Goal: Task Accomplishment & Management: Manage account settings

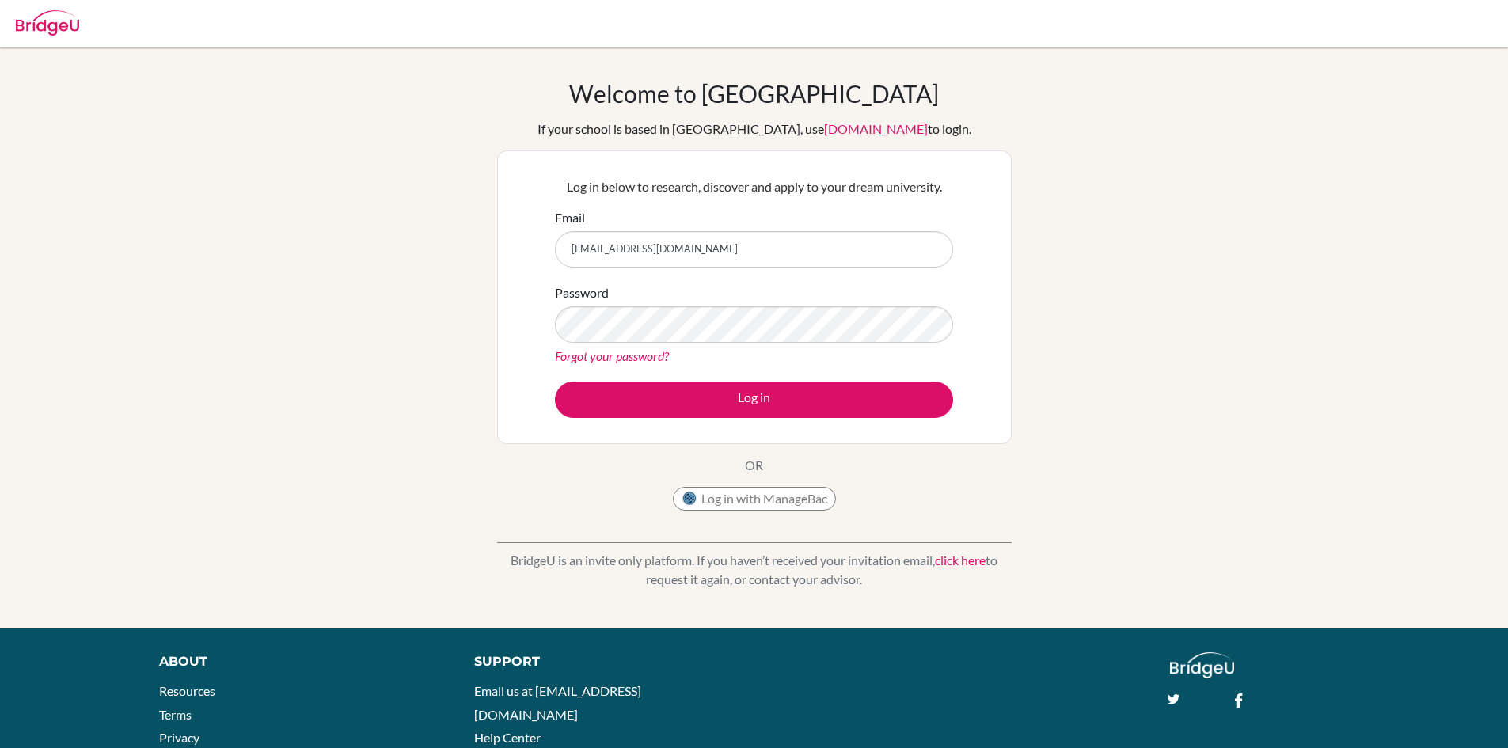
type input "[EMAIL_ADDRESS][DOMAIN_NAME]"
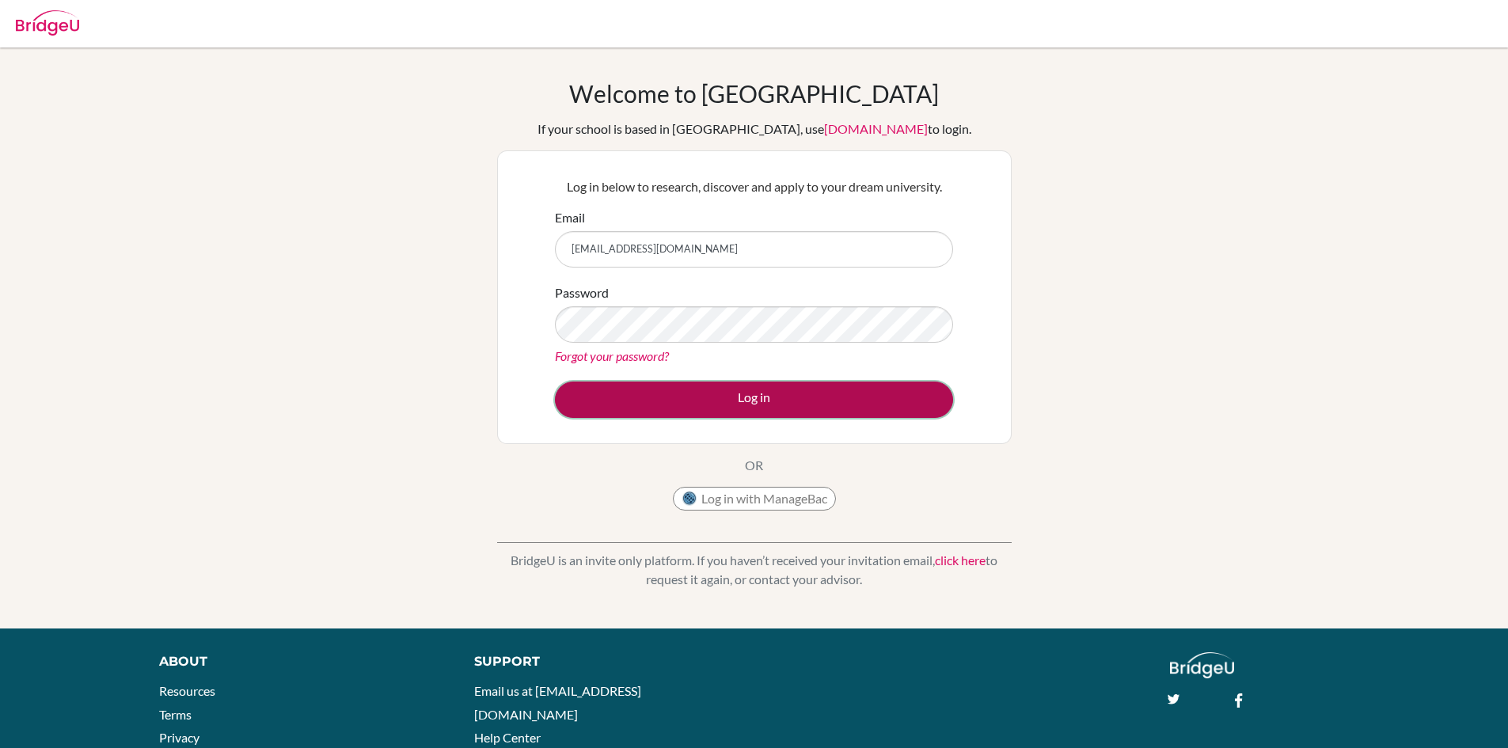
click at [772, 385] on button "Log in" at bounding box center [754, 399] width 398 height 36
click at [734, 414] on button "Log in" at bounding box center [754, 399] width 398 height 36
click at [736, 412] on button "Log in" at bounding box center [754, 399] width 398 height 36
click at [670, 401] on button "Log in" at bounding box center [754, 399] width 398 height 36
click at [727, 400] on button "Log in" at bounding box center [754, 399] width 398 height 36
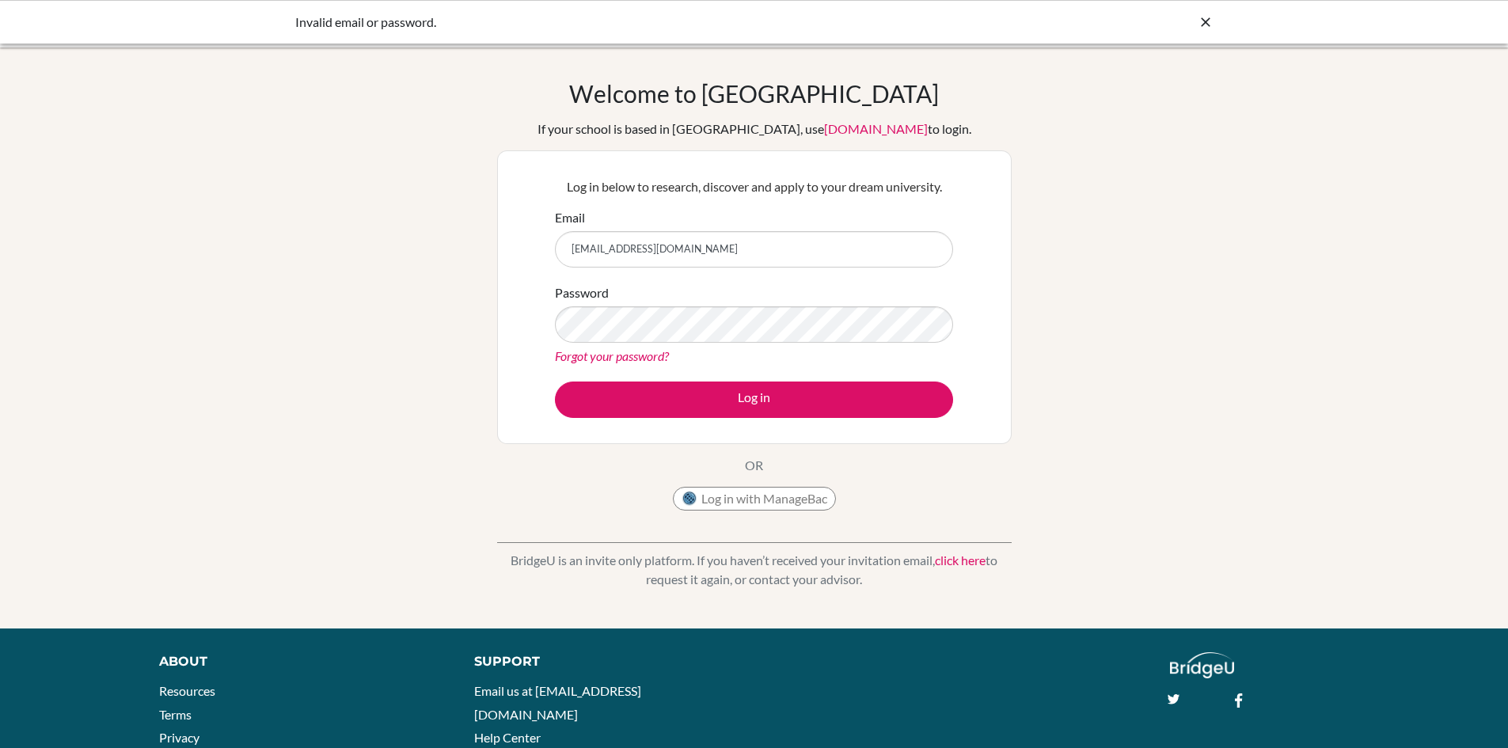
click at [749, 374] on form "Email [EMAIL_ADDRESS][DOMAIN_NAME] Password Forgot your password? Log in" at bounding box center [754, 313] width 398 height 210
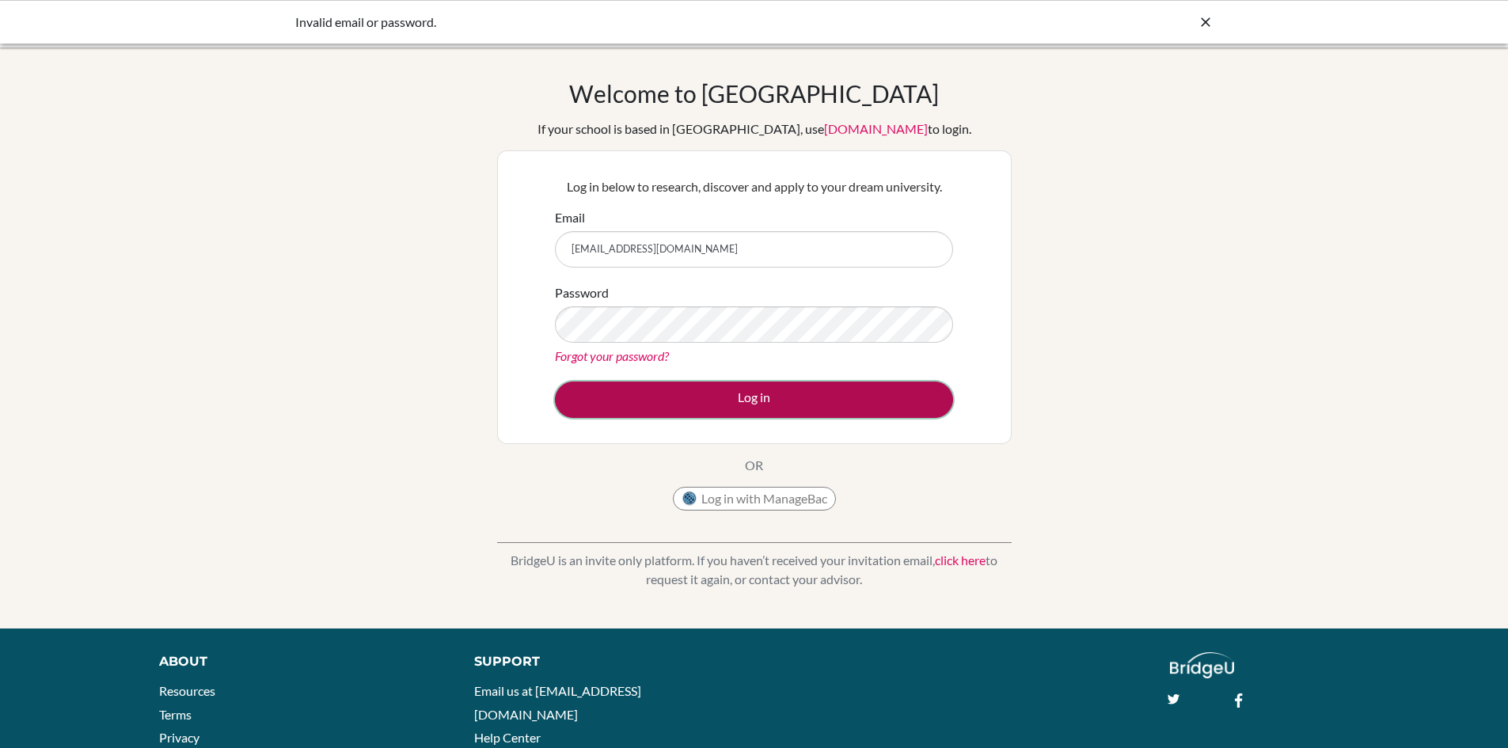
click at [754, 393] on button "Log in" at bounding box center [754, 399] width 398 height 36
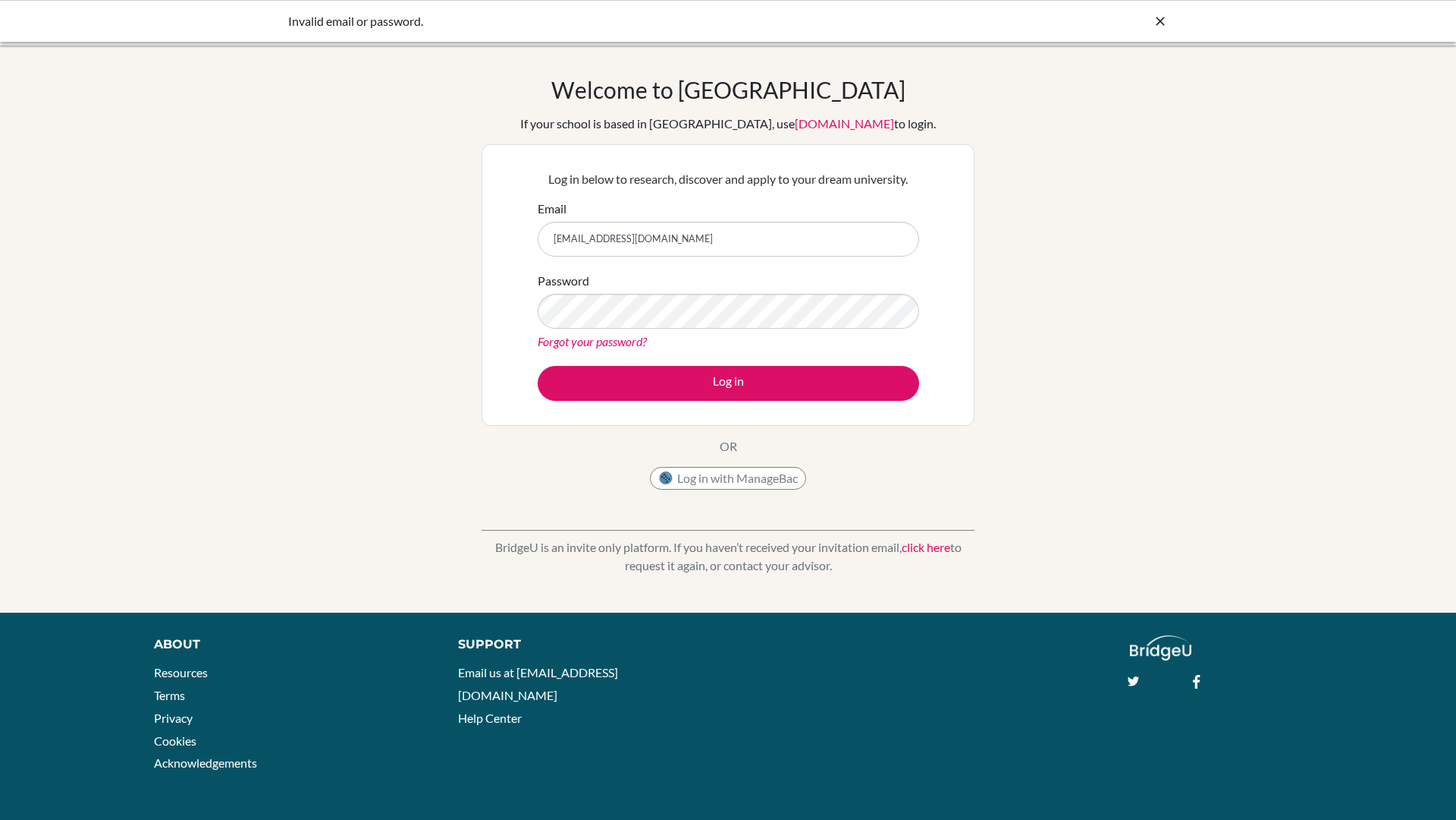
click at [1166, 30] on div at bounding box center [1161, 21] width 15 height 18
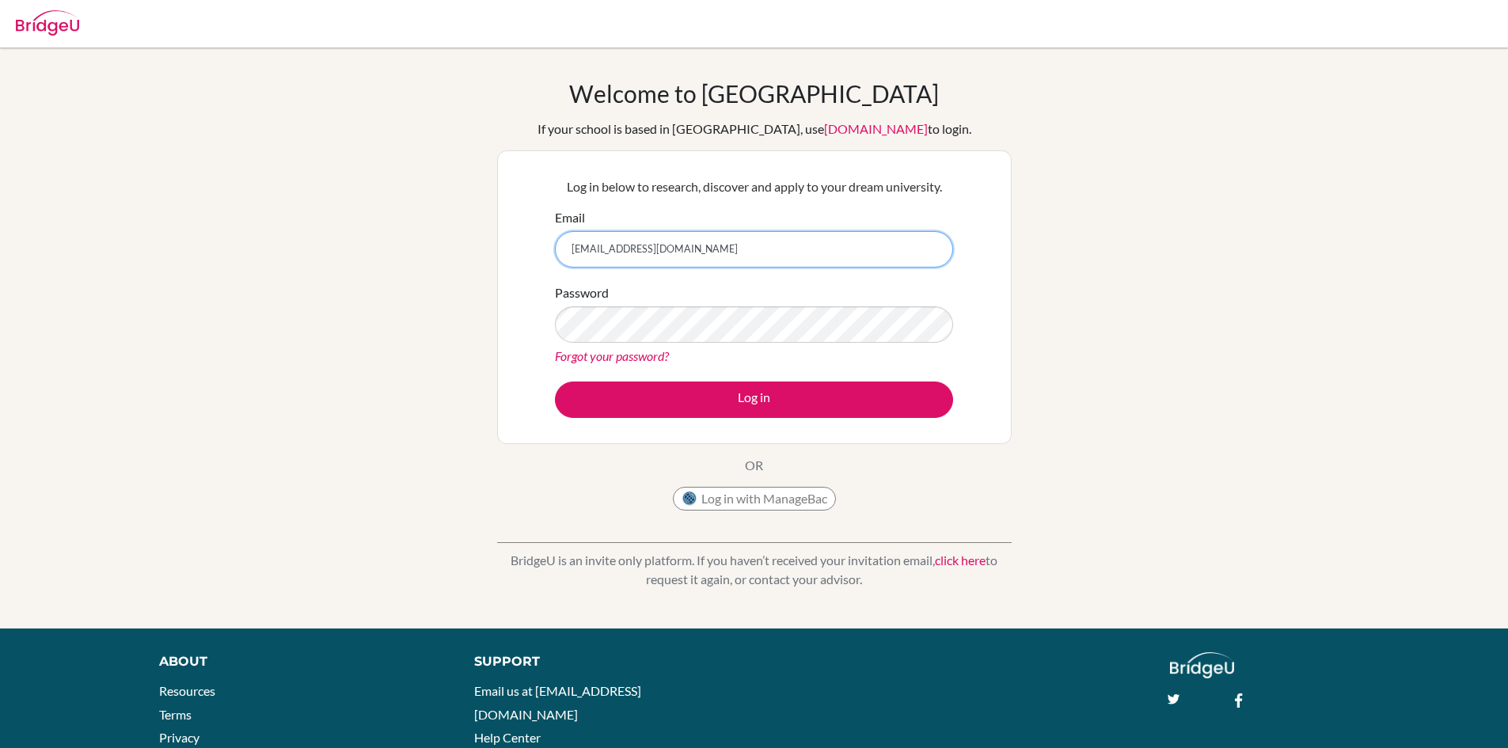
drag, startPoint x: 723, startPoint y: 230, endPoint x: 744, endPoint y: 234, distance: 21.0
click at [728, 231] on input "29andreas.halim@sisschools.org" at bounding box center [754, 249] width 398 height 36
drag, startPoint x: 744, startPoint y: 234, endPoint x: 490, endPoint y: 236, distance: 254.0
click at [491, 236] on div "Welcome to BridgeU If your school is based in China, use app.bridge-u.com.cn to…" at bounding box center [754, 338] width 1508 height 518
paste input "29andreas.halim@sisschools.org"
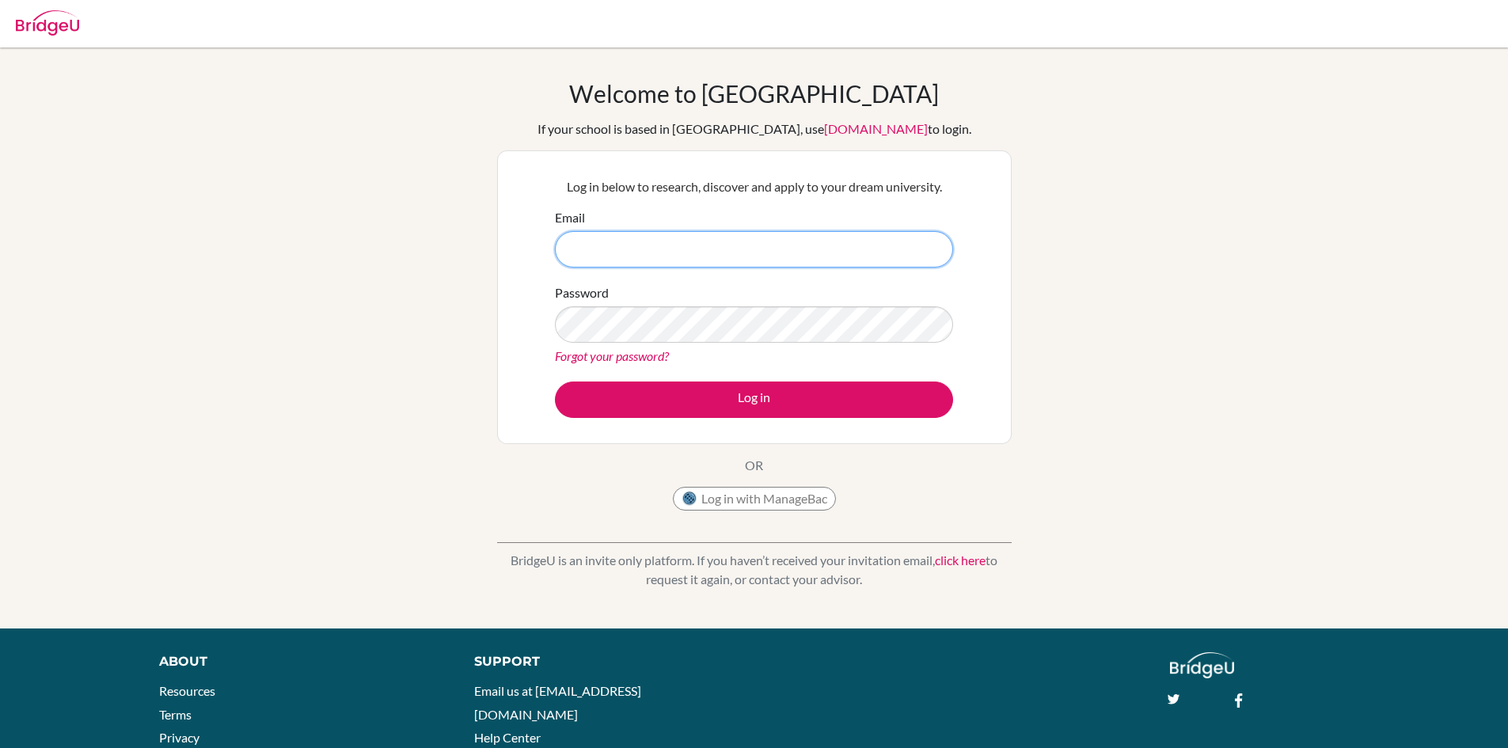
type input "29andreas.halim@sisschools.org"
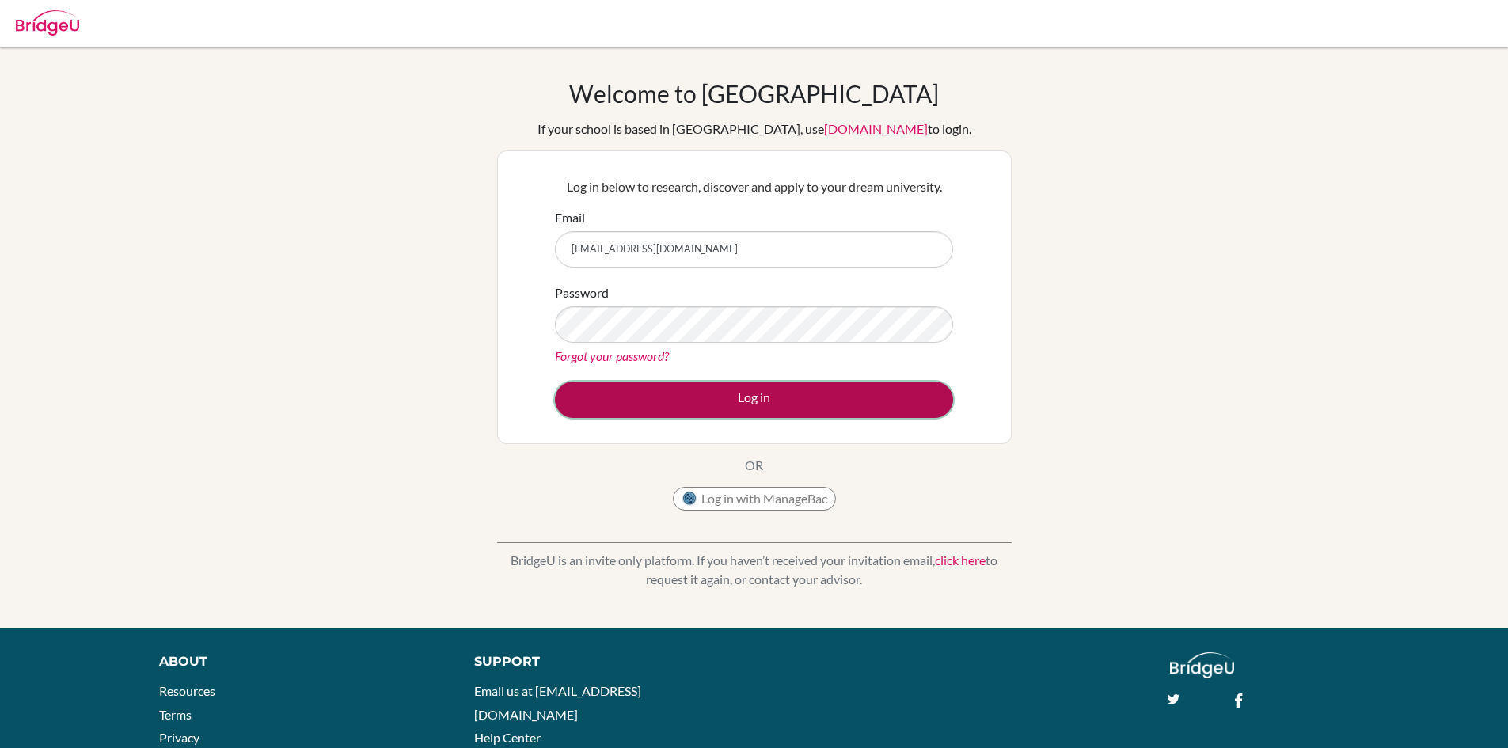
click at [835, 393] on button "Log in" at bounding box center [754, 399] width 398 height 36
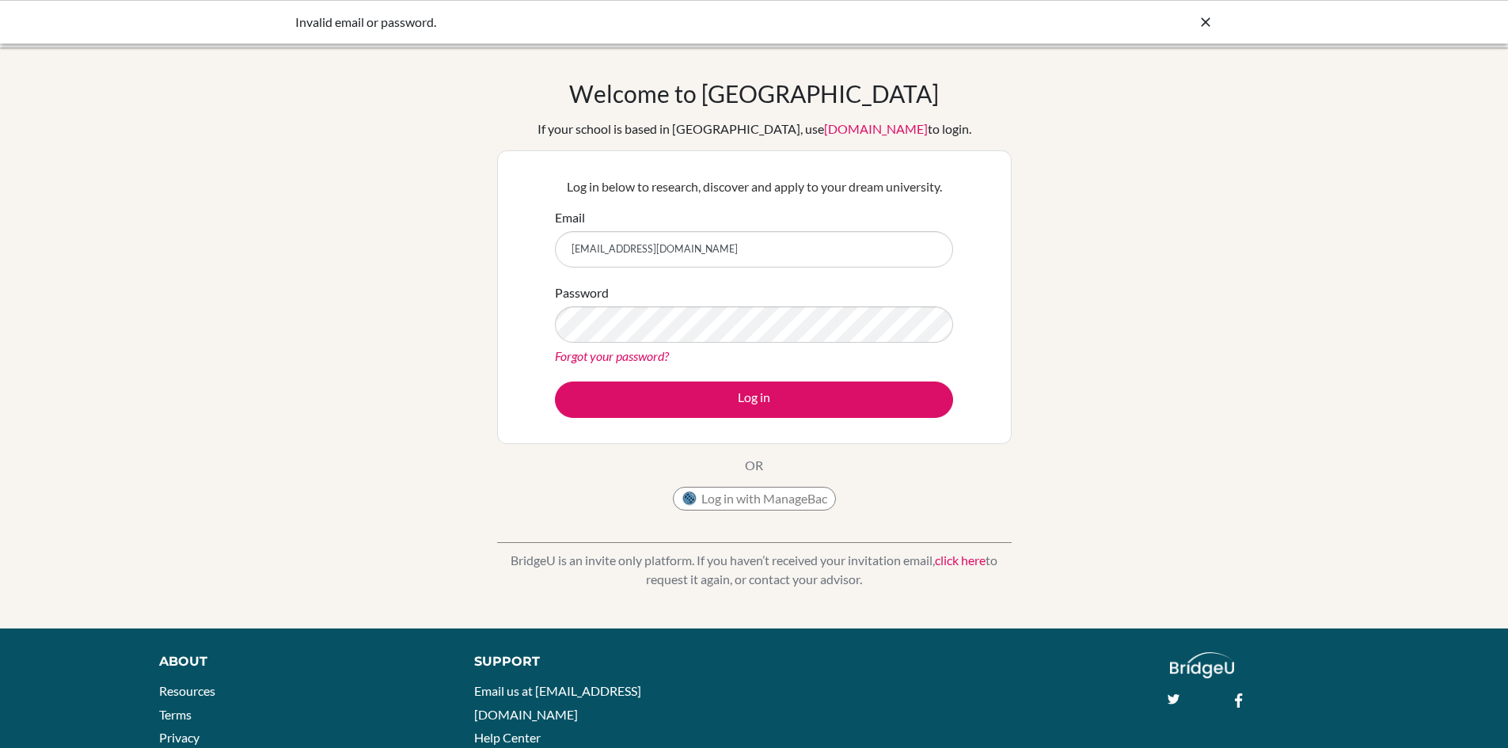
click at [795, 292] on div "Password Forgot your password?" at bounding box center [754, 324] width 398 height 82
click at [625, 355] on link "Forgot your password?" at bounding box center [612, 355] width 114 height 15
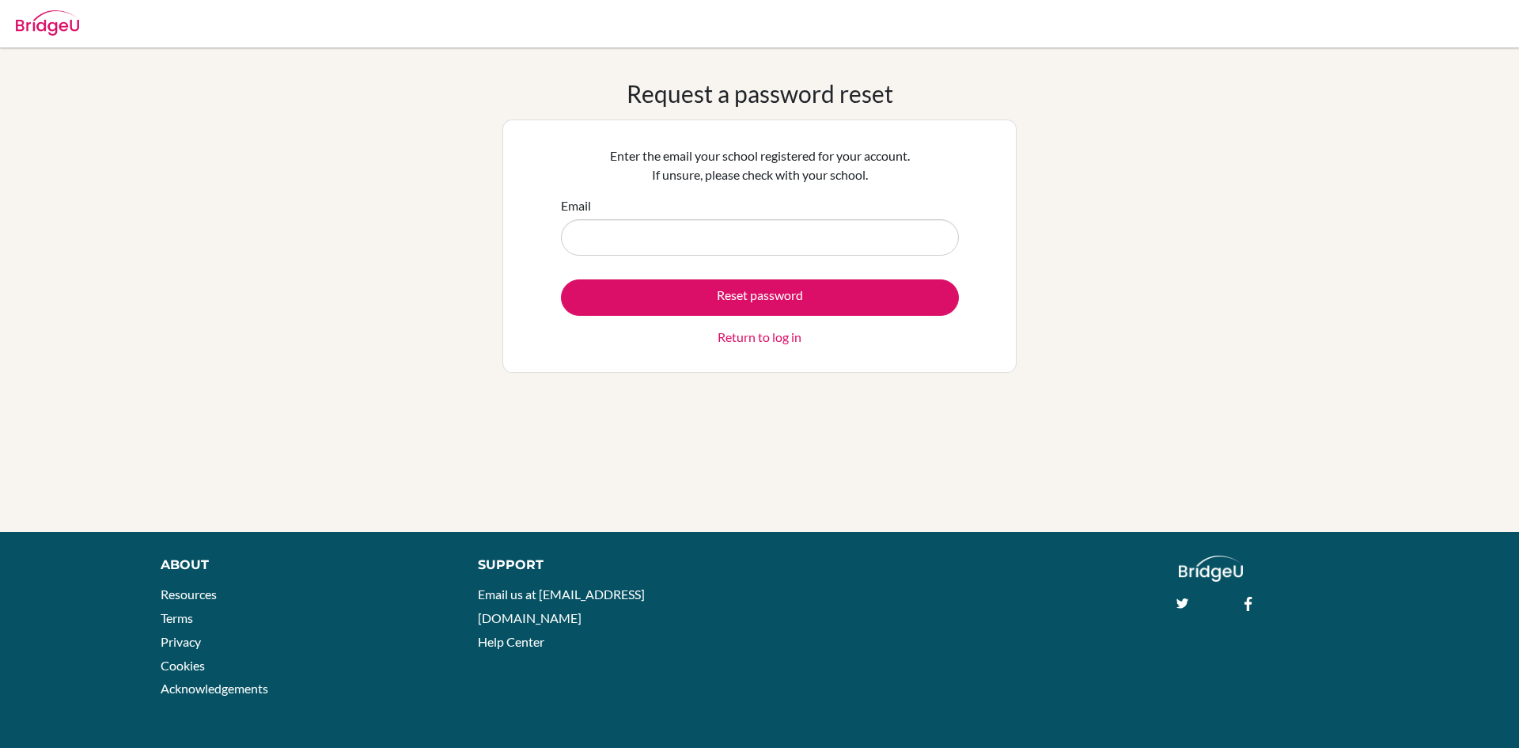
click at [719, 237] on input "Email" at bounding box center [760, 237] width 398 height 36
type input "[EMAIL_ADDRESS][DOMAIN_NAME]"
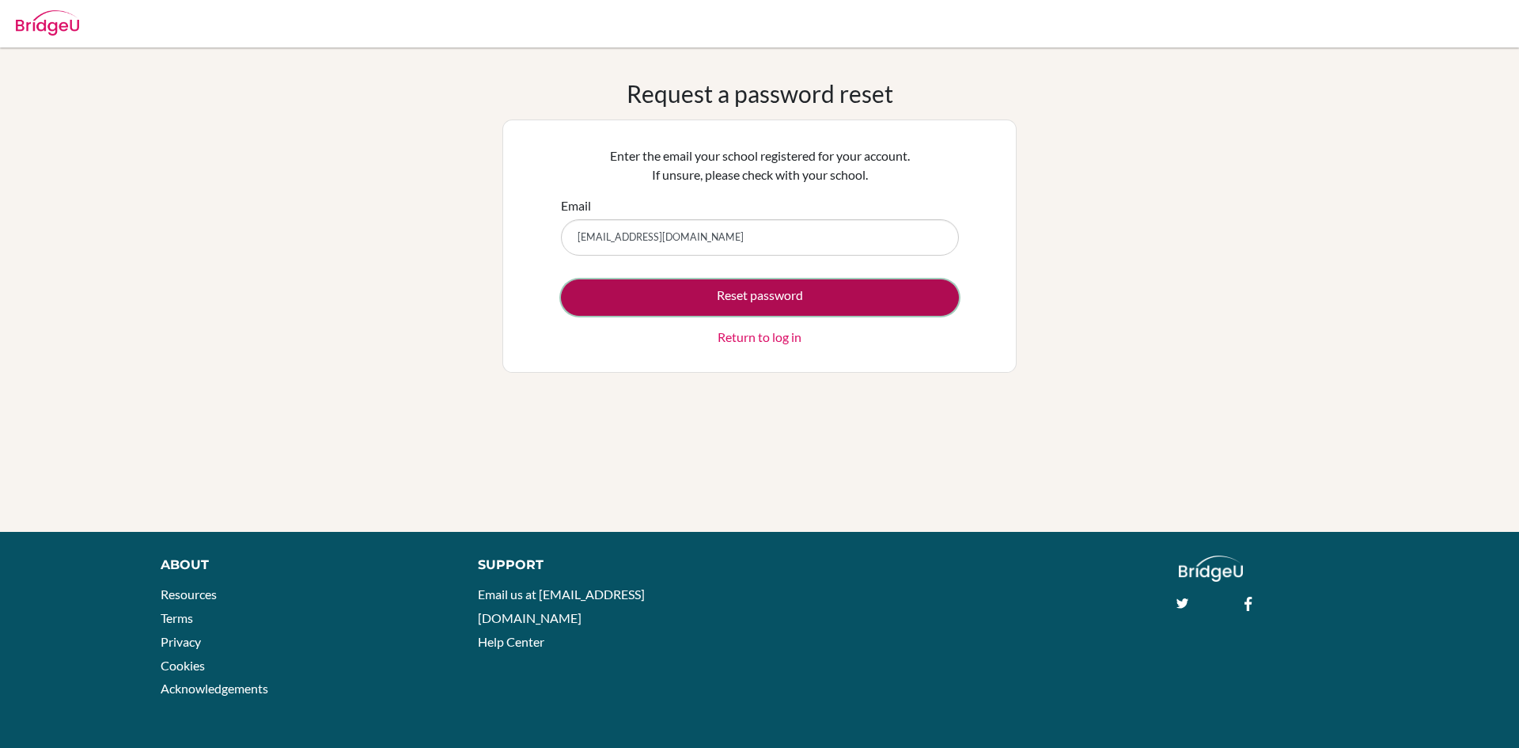
click at [758, 300] on button "Reset password" at bounding box center [760, 297] width 398 height 36
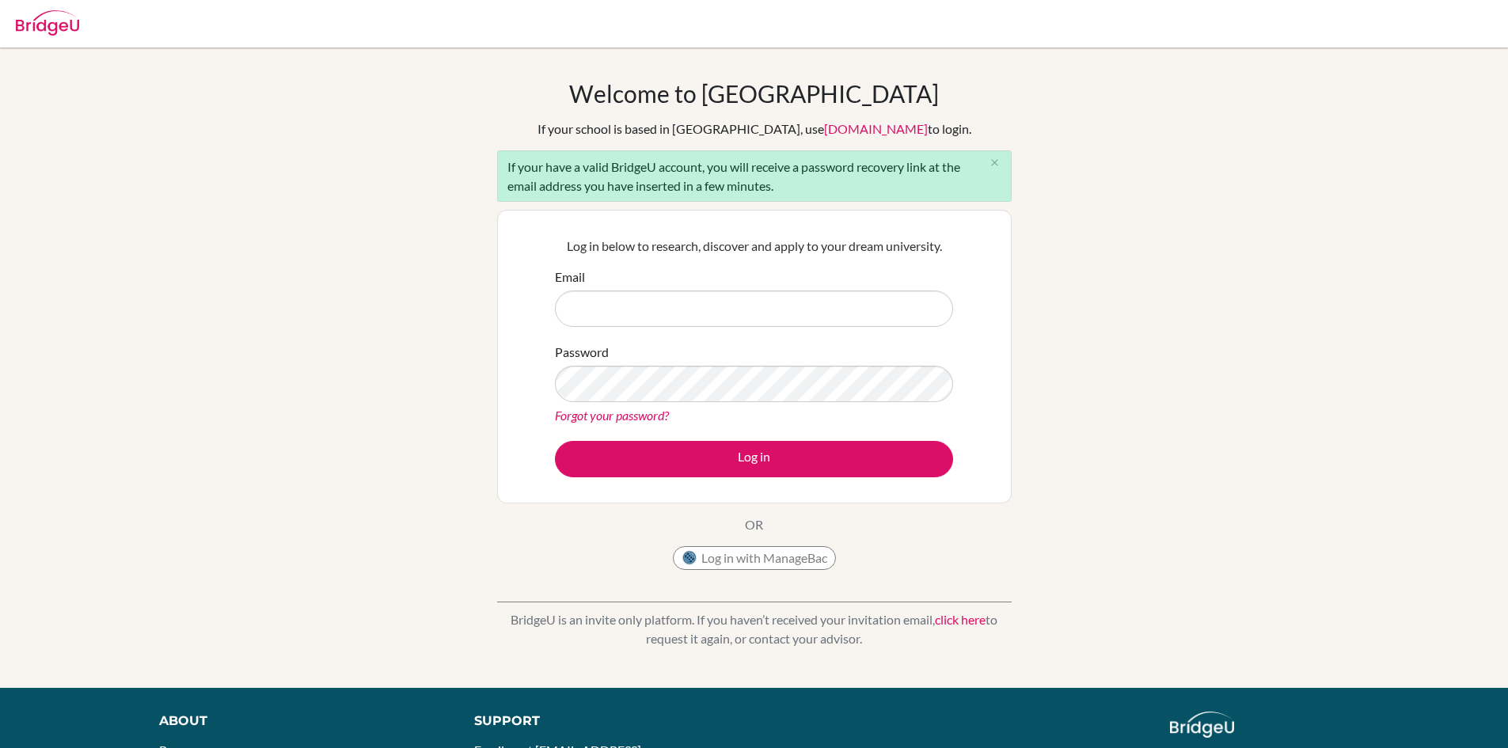
click at [756, 311] on input "Email" at bounding box center [754, 308] width 398 height 36
type input "[EMAIL_ADDRESS][DOMAIN_NAME]"
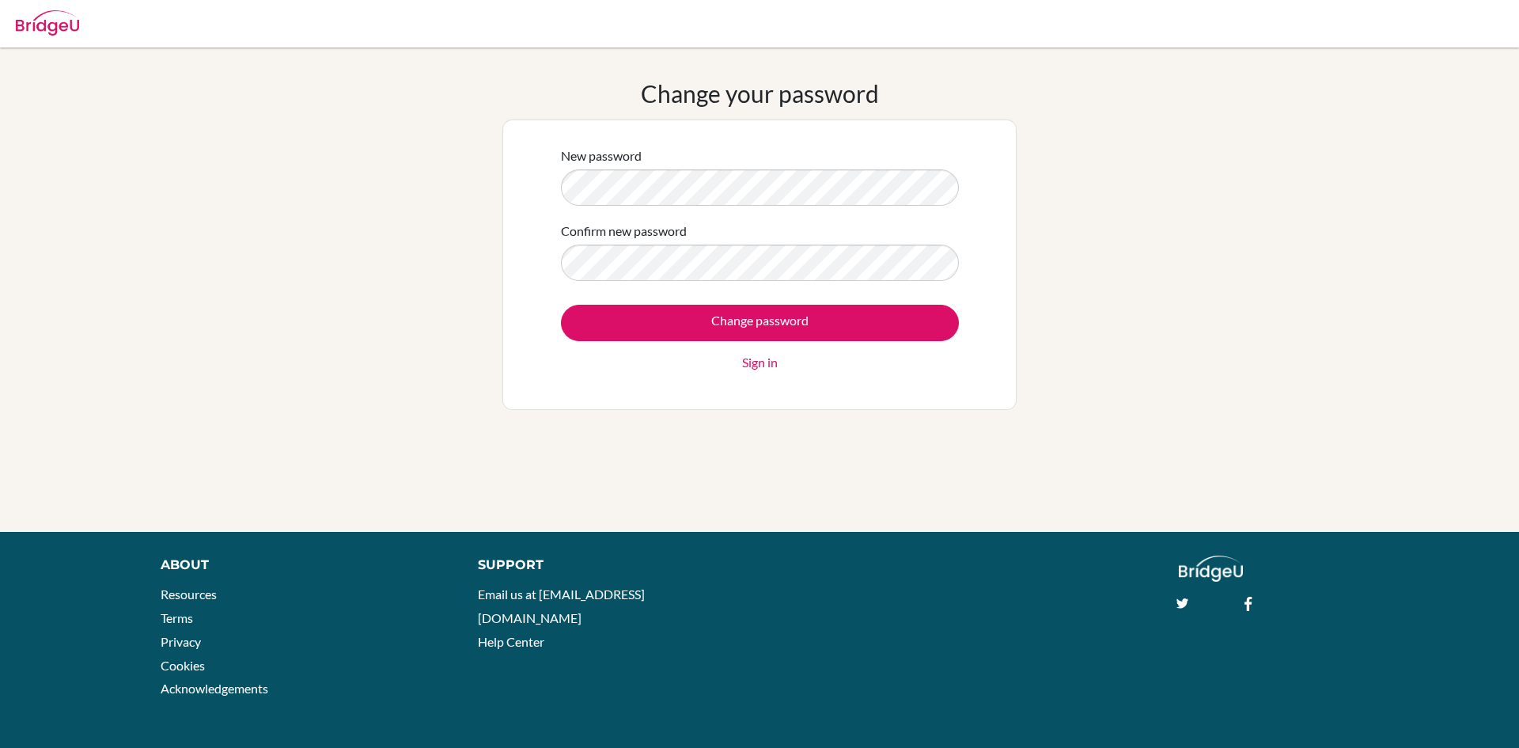
click at [556, 199] on div "New password Confirm new password Change password Sign in" at bounding box center [760, 264] width 418 height 257
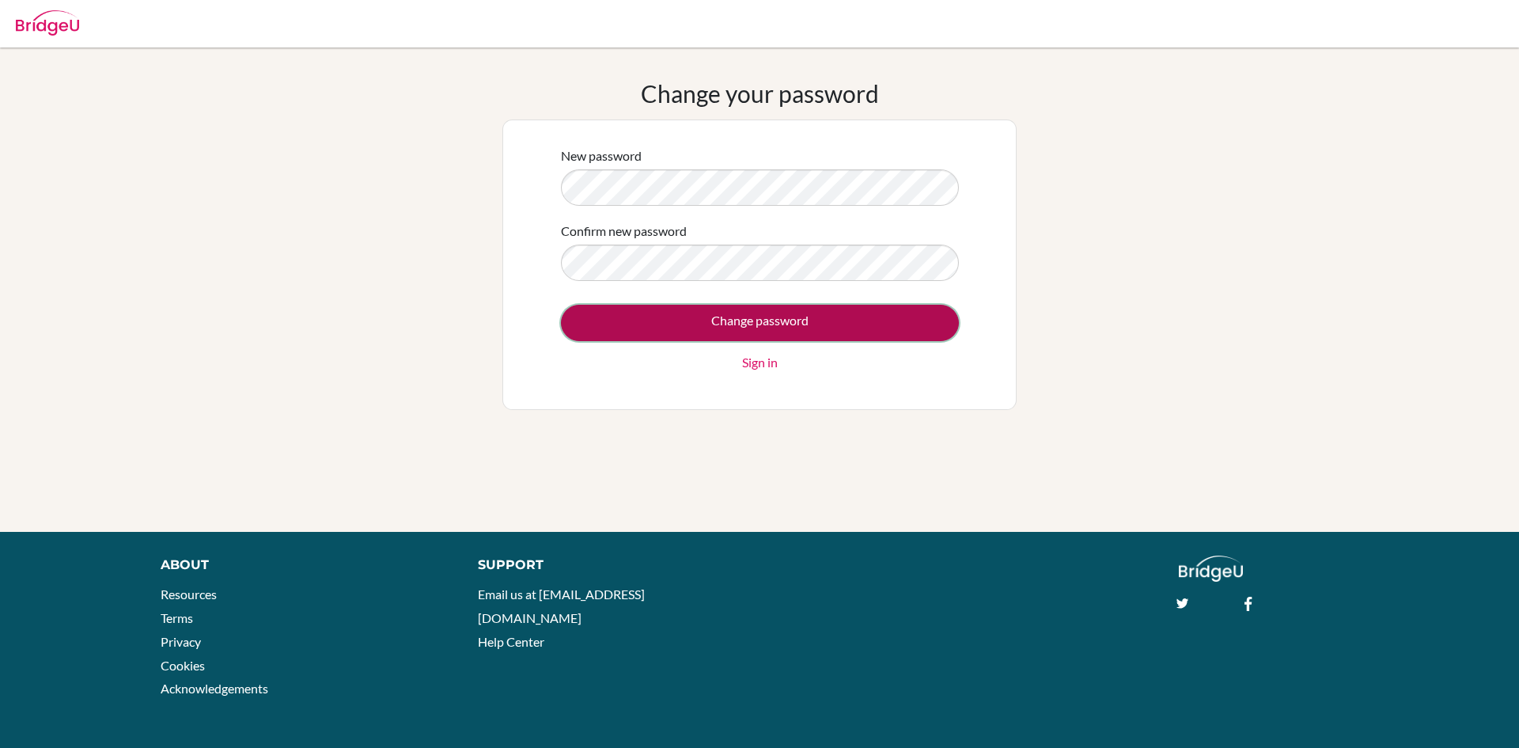
click at [802, 323] on input "Change password" at bounding box center [760, 323] width 398 height 36
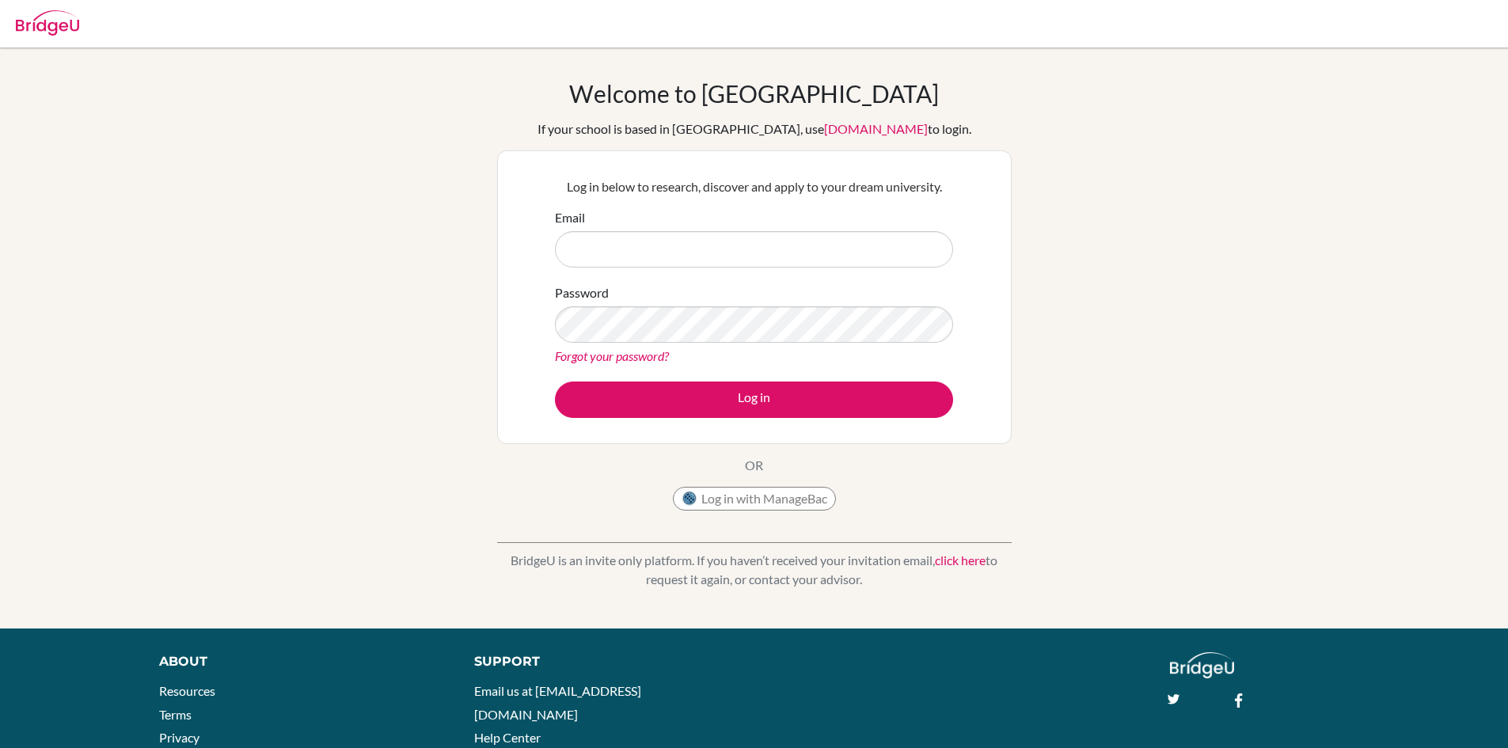
drag, startPoint x: 0, startPoint y: 0, endPoint x: 677, endPoint y: 248, distance: 720.8
click at [677, 248] on input "Email" at bounding box center [754, 249] width 398 height 36
type input "[EMAIL_ADDRESS][DOMAIN_NAME]"
click at [679, 347] on div "Forgot your password?" at bounding box center [754, 356] width 398 height 19
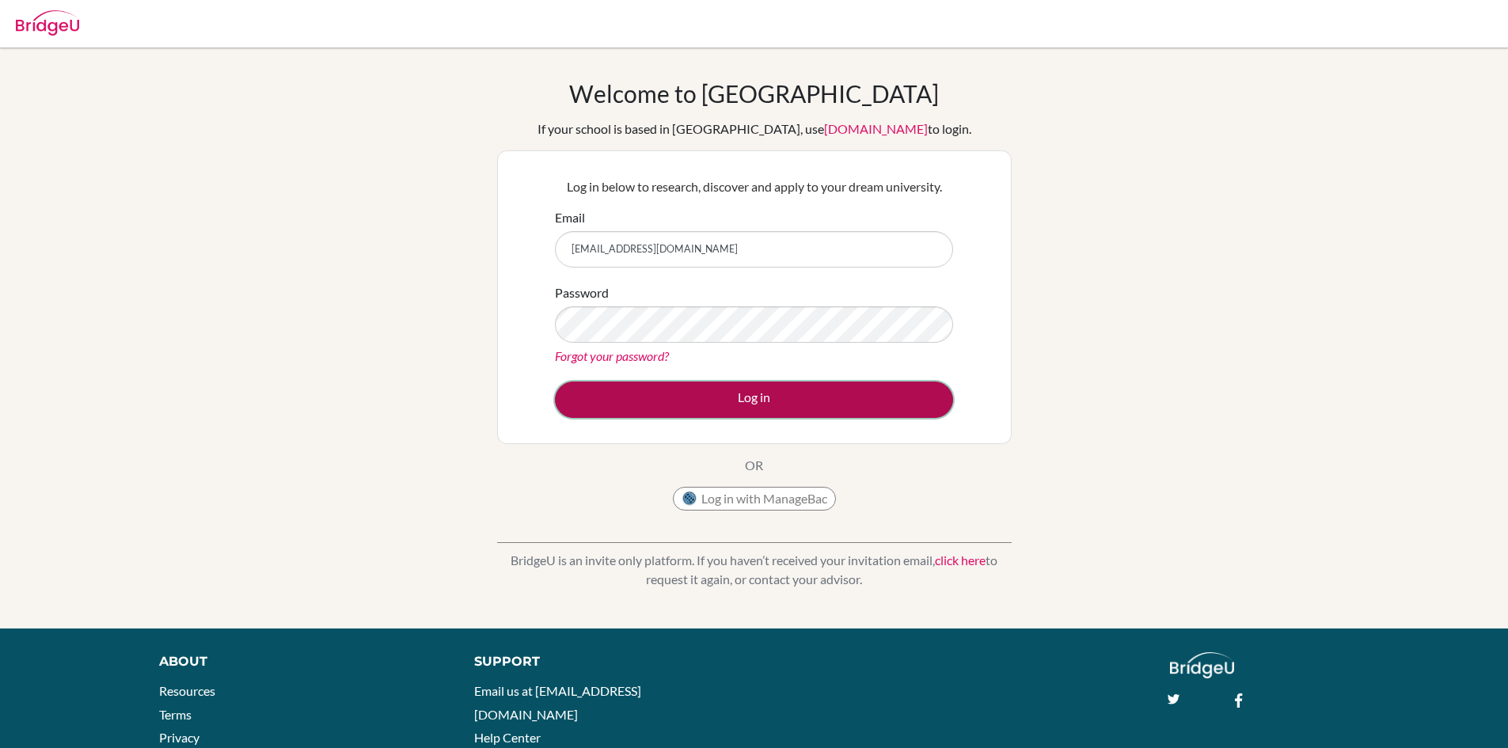
click at [736, 408] on button "Log in" at bounding box center [754, 399] width 398 height 36
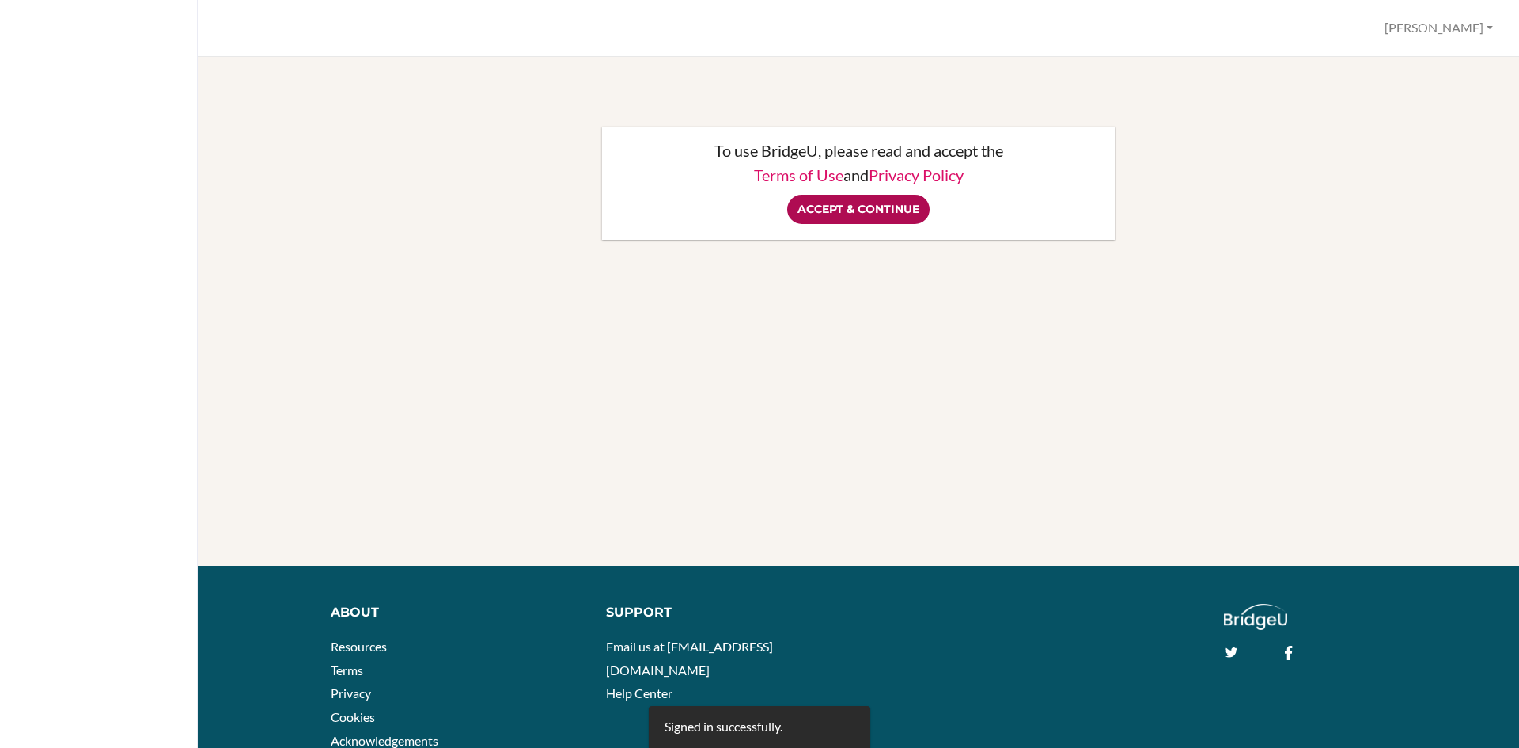
click at [870, 211] on input "Accept & Continue" at bounding box center [858, 209] width 142 height 29
